Goal: Task Accomplishment & Management: Use online tool/utility

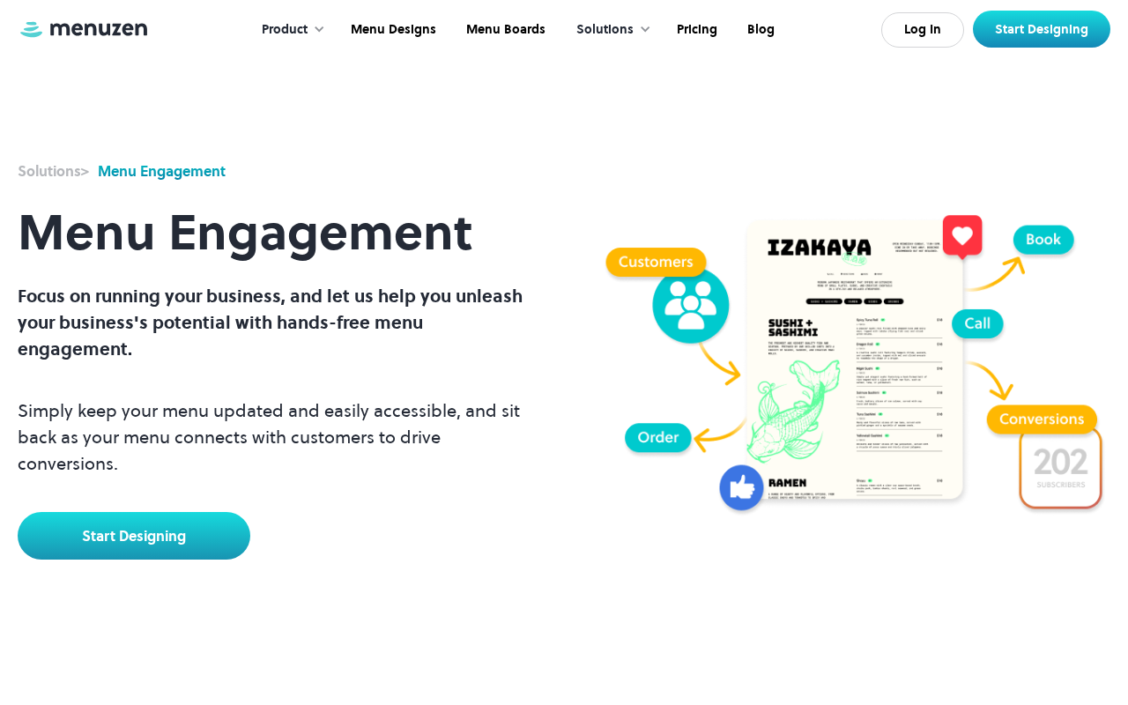
click at [84, 34] on link at bounding box center [84, 29] width 132 height 20
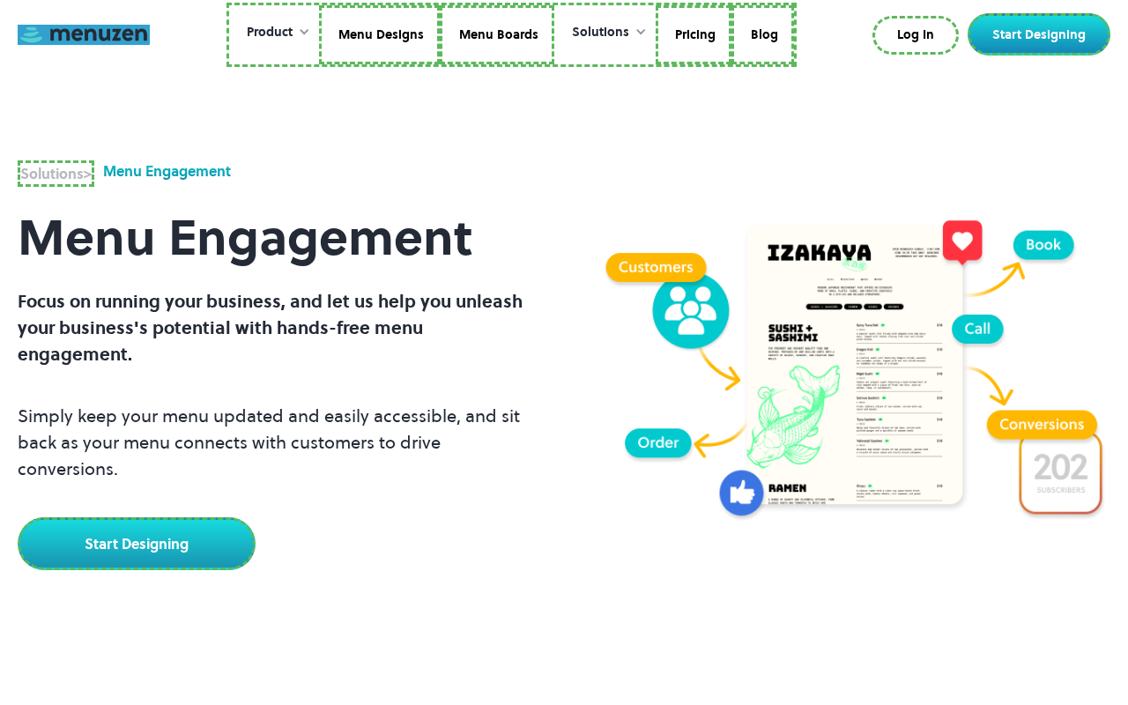
click at [381, 34] on link "Menu Designs" at bounding box center [379, 35] width 121 height 60
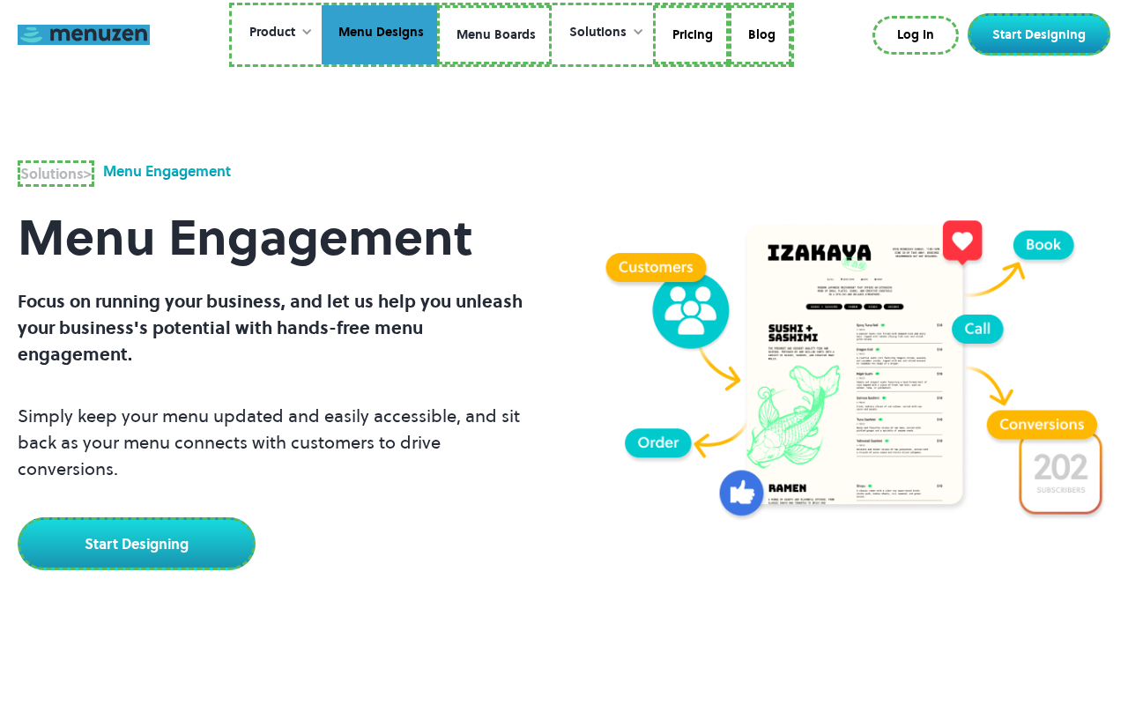
click at [494, 34] on link "Menu Boards" at bounding box center [494, 35] width 115 height 60
click at [687, 34] on link "Pricing" at bounding box center [688, 35] width 76 height 60
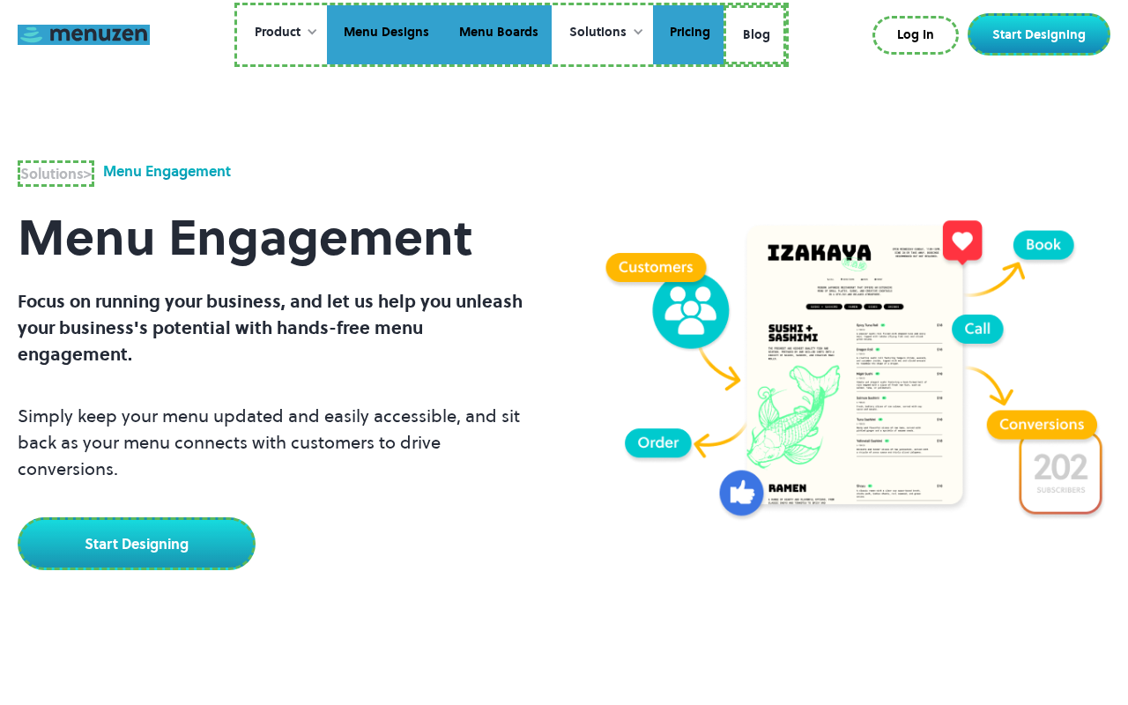
click at [754, 32] on link "Blog" at bounding box center [755, 35] width 63 height 60
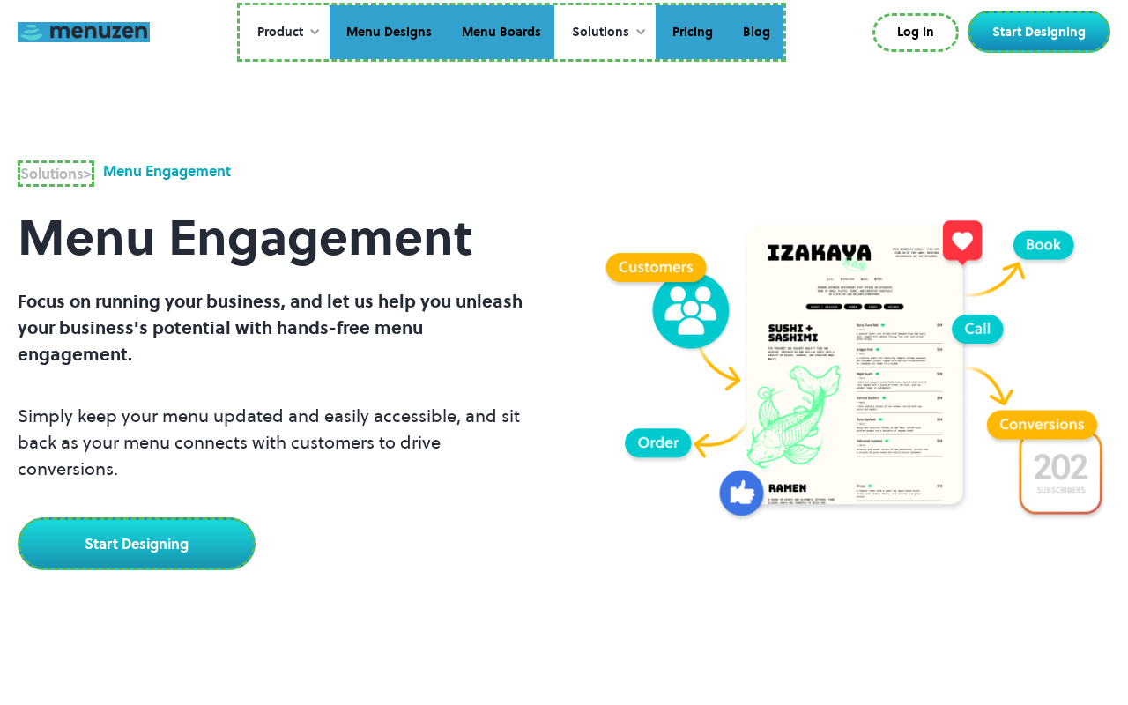
click at [919, 33] on link "Log In" at bounding box center [916, 32] width 86 height 39
click at [1043, 32] on link "Start Designing" at bounding box center [1039, 32] width 143 height 42
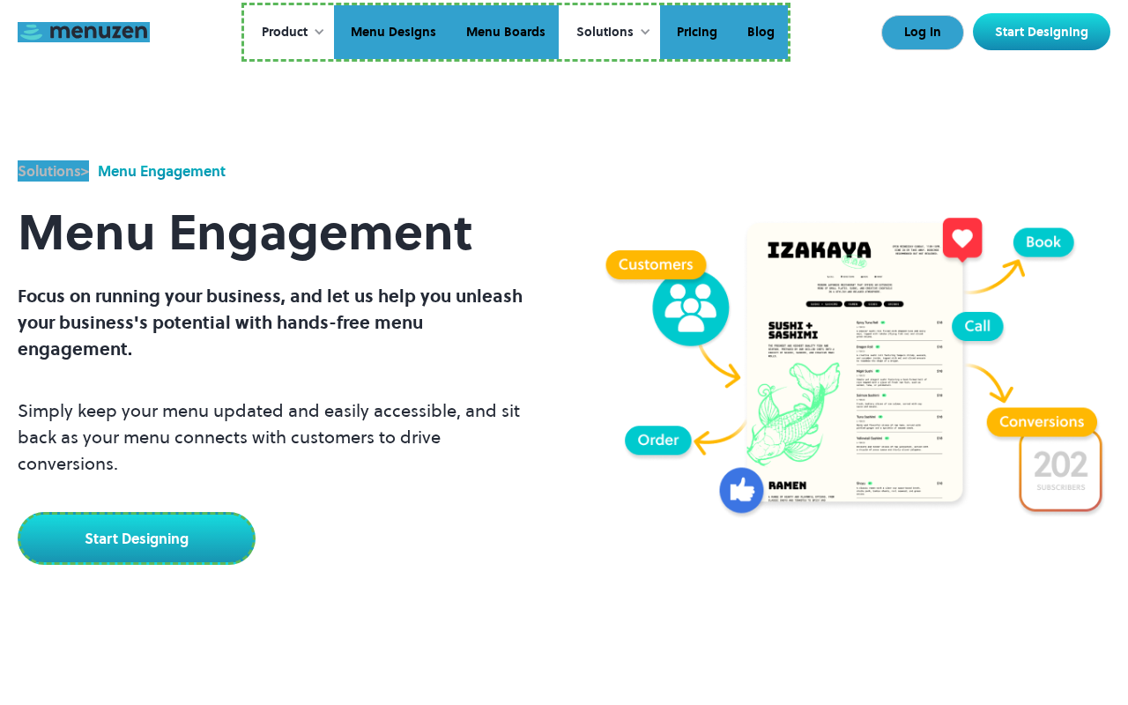
click at [134, 536] on link "Start Designing" at bounding box center [137, 538] width 238 height 53
